Goal: Task Accomplishment & Management: Manage account settings

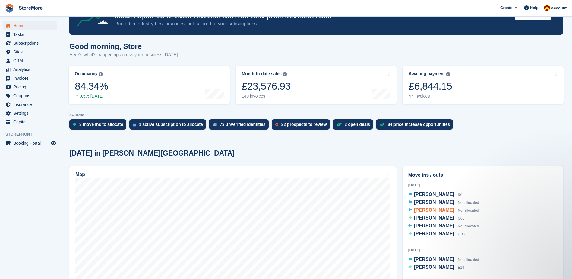
click at [435, 209] on span "Mark lightfoot" at bounding box center [434, 209] width 40 height 5
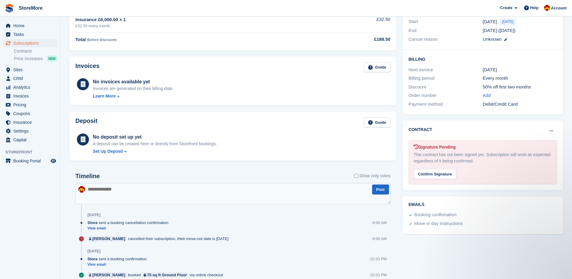
scroll to position [151, 0]
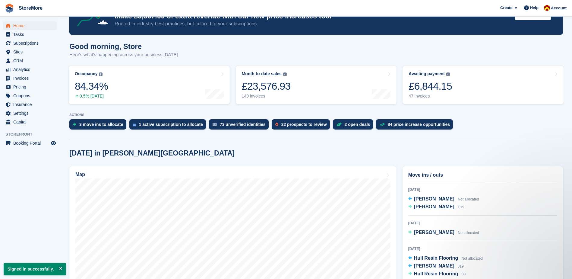
click at [432, 229] on div "21 Sep 2025 Katie Pears Not allocated" at bounding box center [482, 230] width 149 height 21
click at [430, 232] on span "[PERSON_NAME]" at bounding box center [434, 232] width 40 height 5
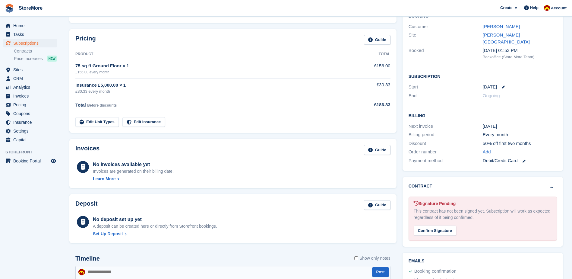
scroll to position [60, 0]
click at [439, 225] on div "Confirm Signature" at bounding box center [435, 230] width 43 height 10
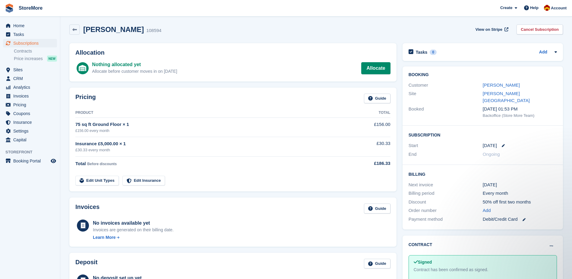
scroll to position [0, 0]
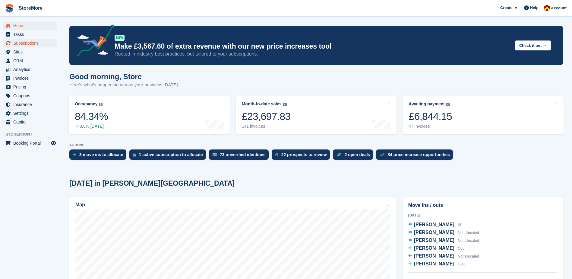
click at [54, 47] on link "Subscriptions" at bounding box center [30, 43] width 54 height 8
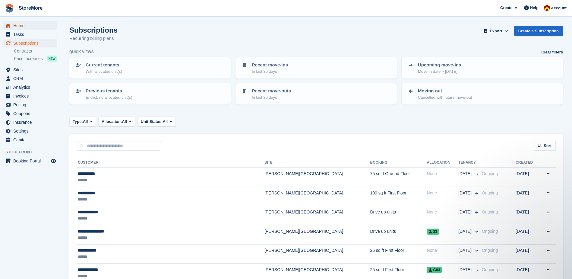
click at [46, 27] on span "Home" at bounding box center [31, 25] width 36 height 8
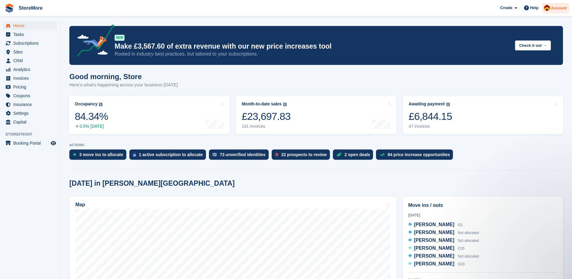
click at [567, 8] on div "Account" at bounding box center [556, 8] width 27 height 11
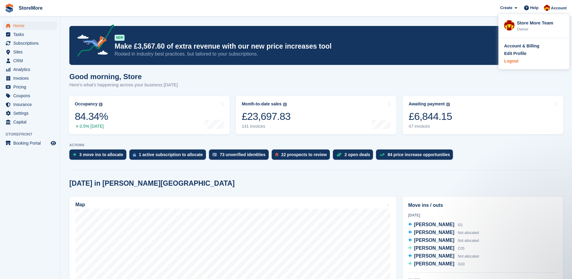
click at [508, 63] on div "Logout" at bounding box center [511, 61] width 14 height 6
